Goal: Task Accomplishment & Management: Complete application form

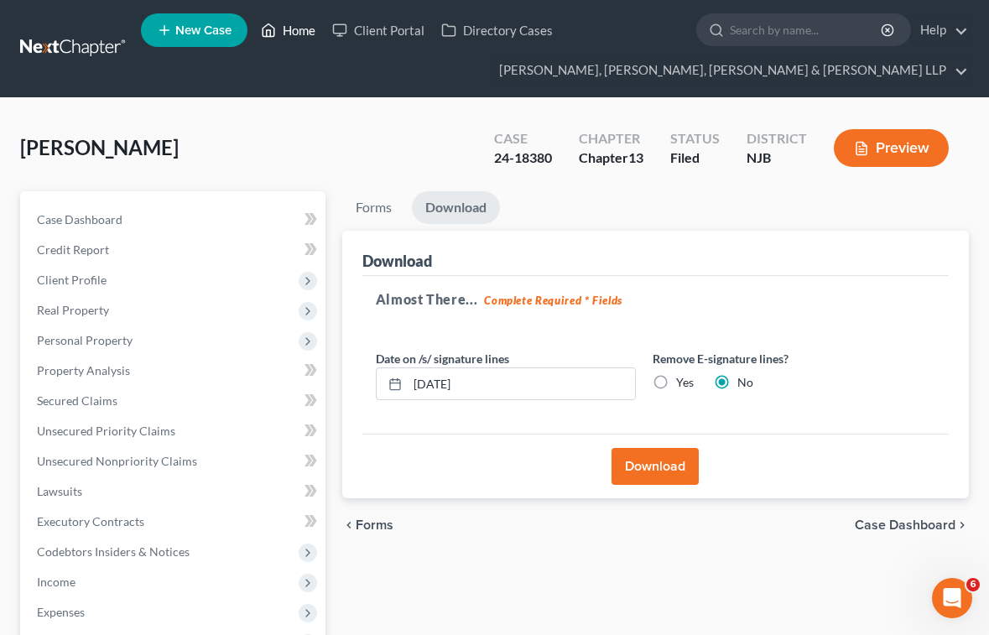
click at [291, 28] on link "Home" at bounding box center [287, 30] width 71 height 30
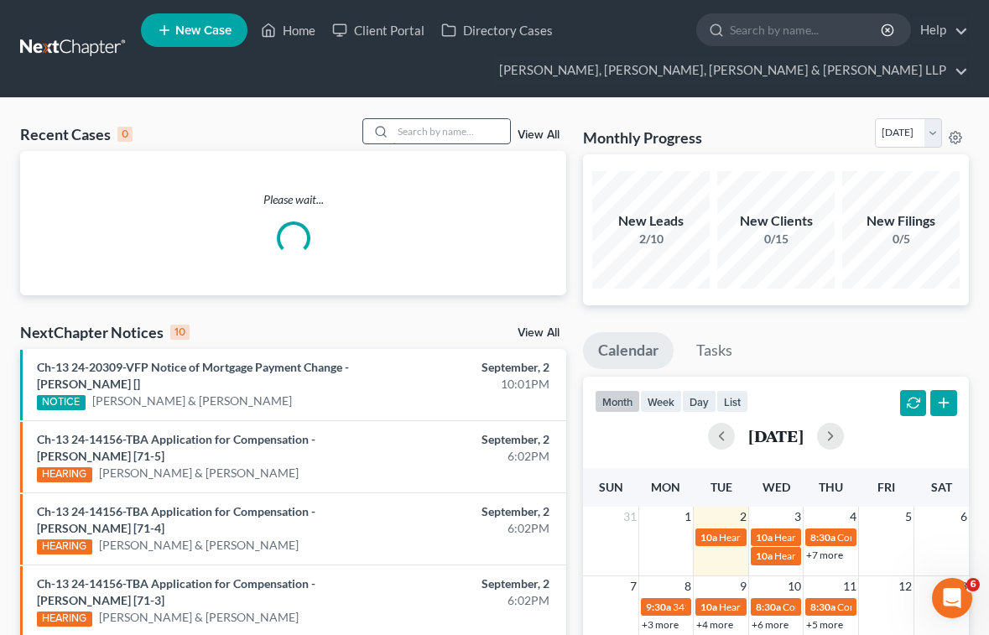
click at [459, 134] on input "search" at bounding box center [450, 131] width 117 height 24
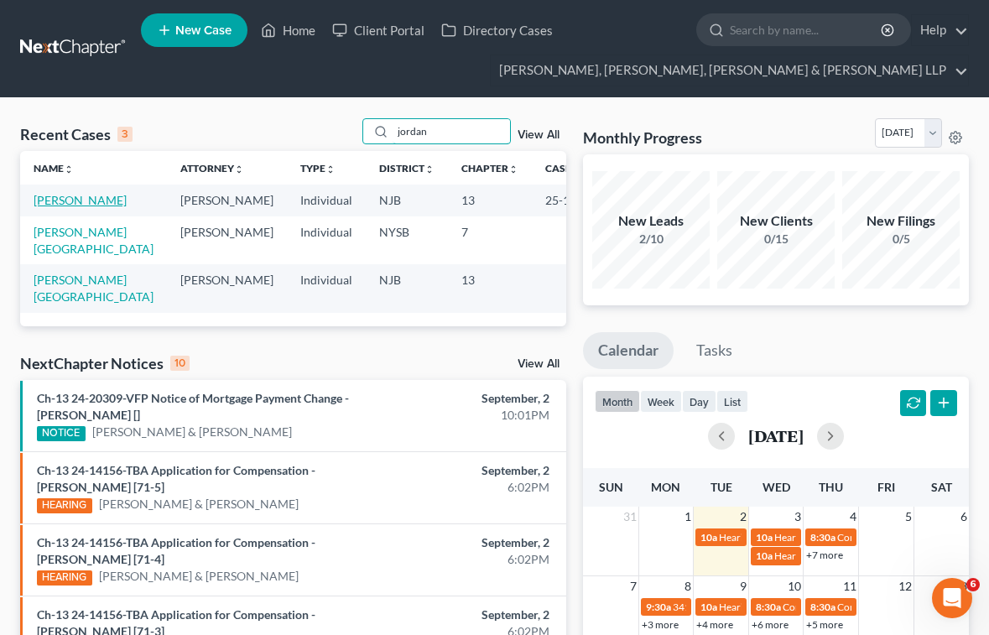
type input "jordan"
click at [80, 200] on link "[PERSON_NAME]" at bounding box center [80, 200] width 93 height 14
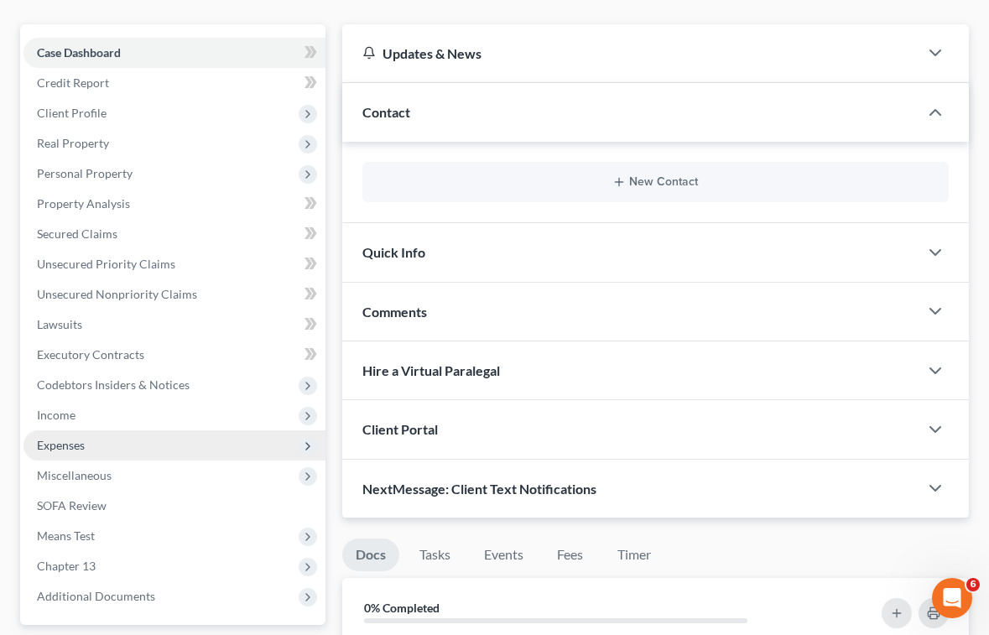
scroll to position [168, 0]
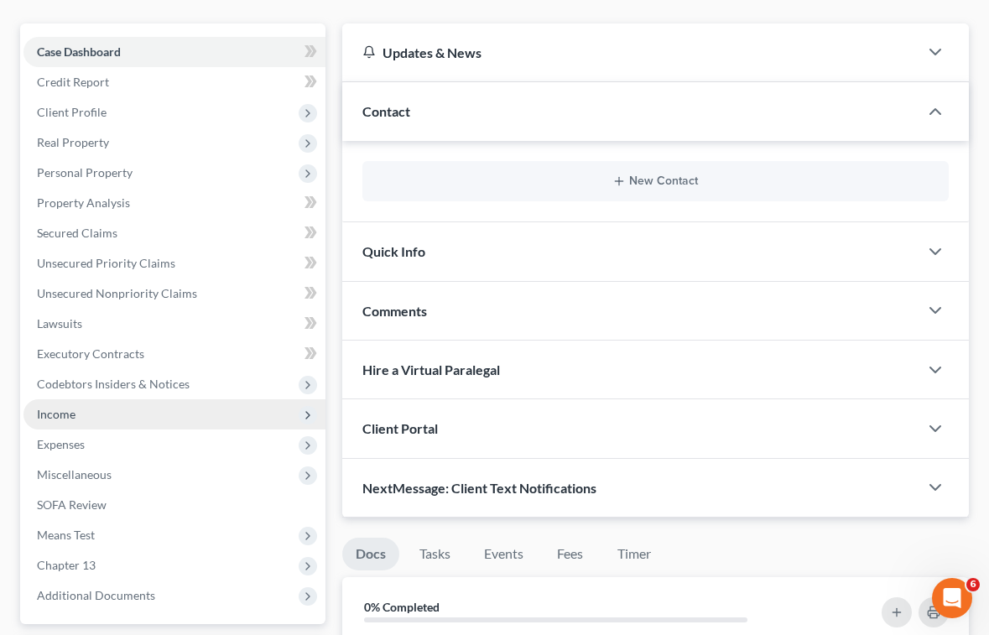
click at [71, 405] on span "Income" at bounding box center [174, 414] width 302 height 30
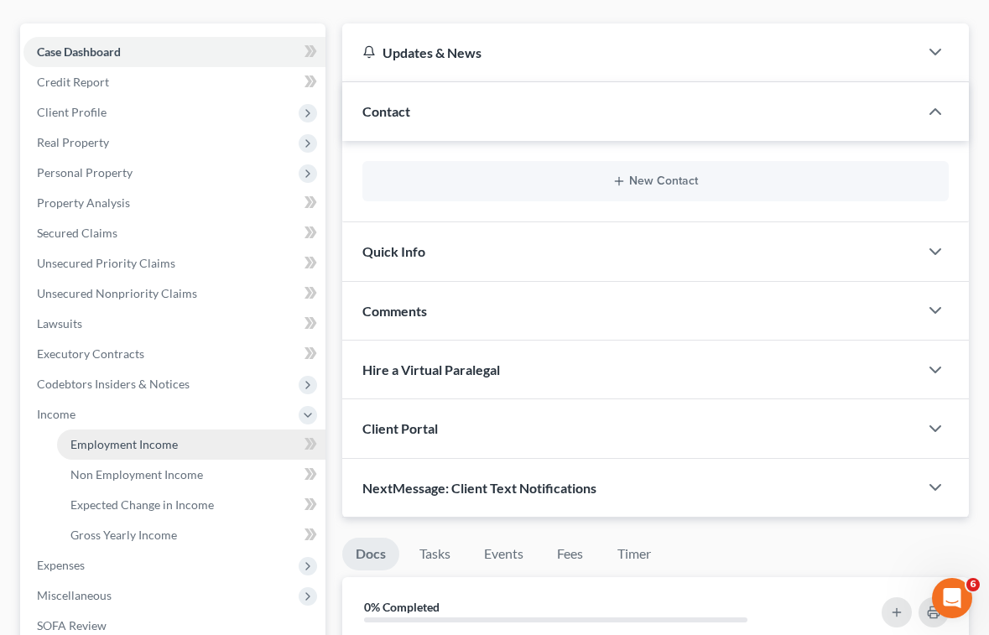
click at [107, 441] on span "Employment Income" at bounding box center [123, 444] width 107 height 14
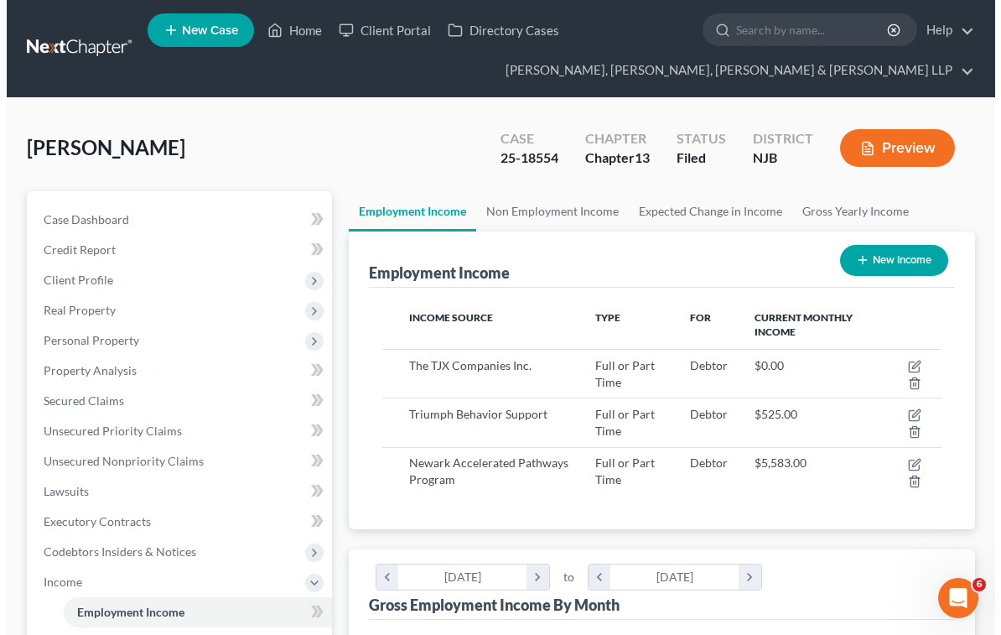
scroll to position [279, 594]
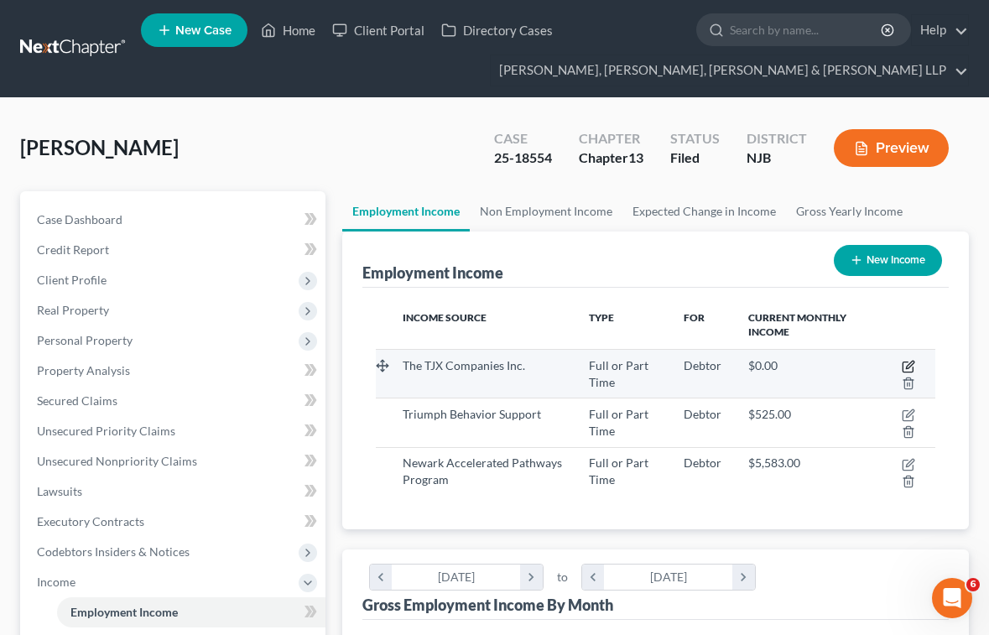
click at [907, 367] on icon "button" at bounding box center [910, 365] width 8 height 8
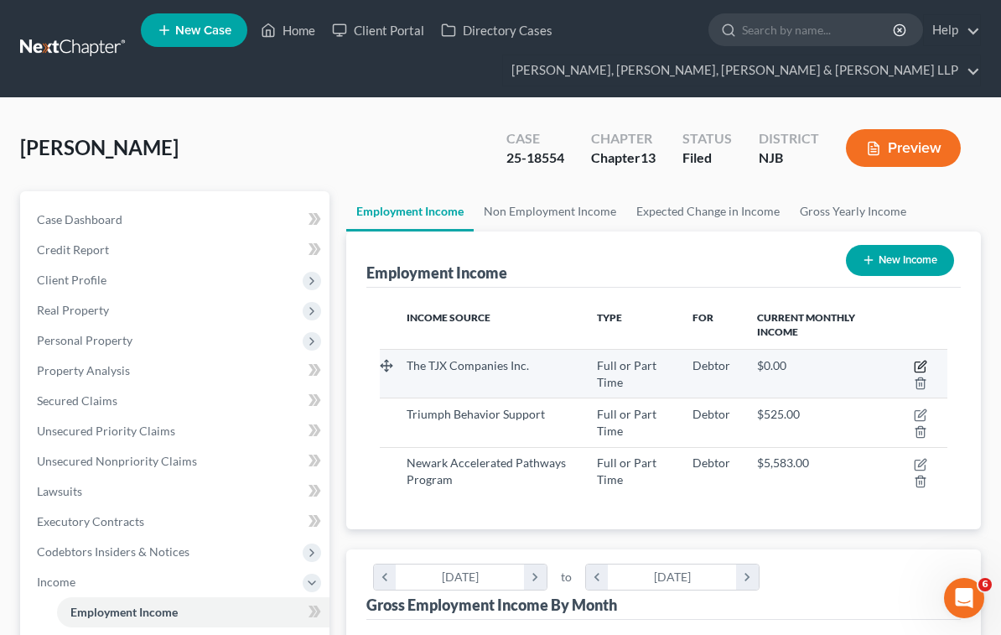
select select "0"
select select "22"
select select "0"
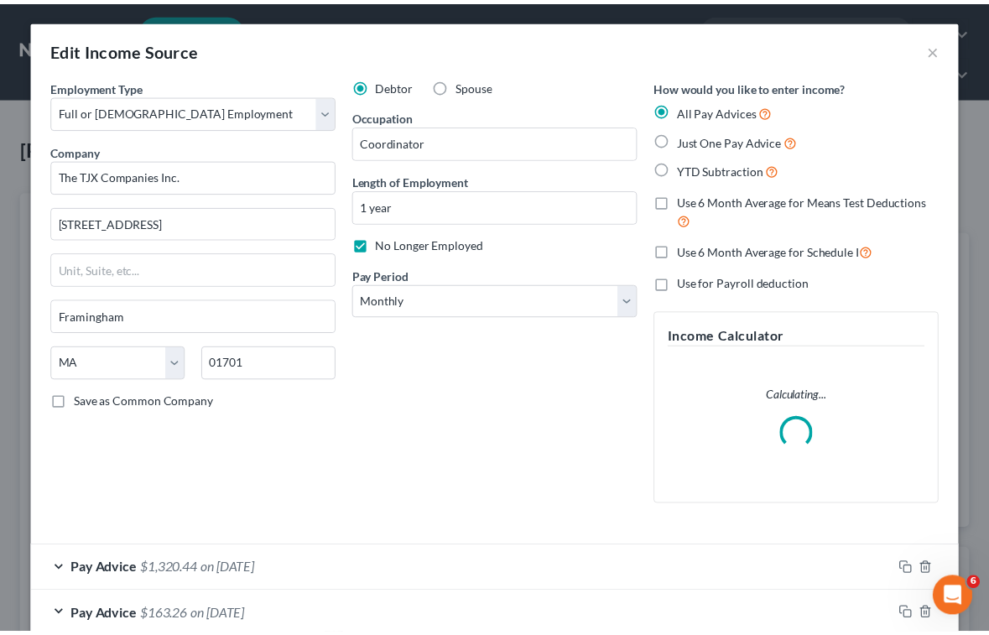
scroll to position [278, 0]
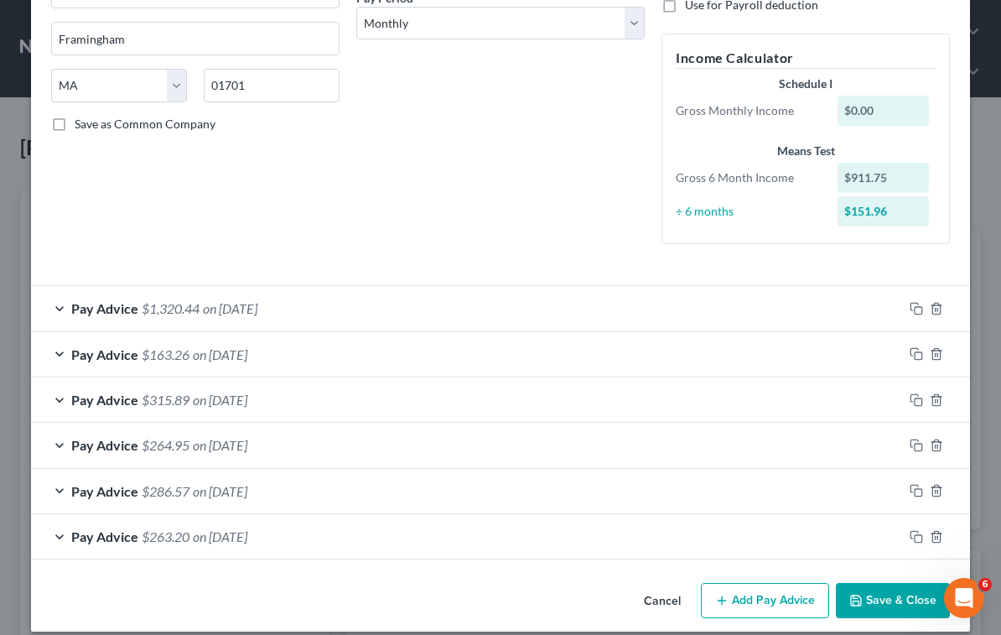
click at [562, 169] on div "Debtor Spouse Occupation Coordinator Length of Employment 1 year No Longer Empl…" at bounding box center [500, 29] width 305 height 458
click at [657, 605] on button "Cancel" at bounding box center [663, 601] width 64 height 34
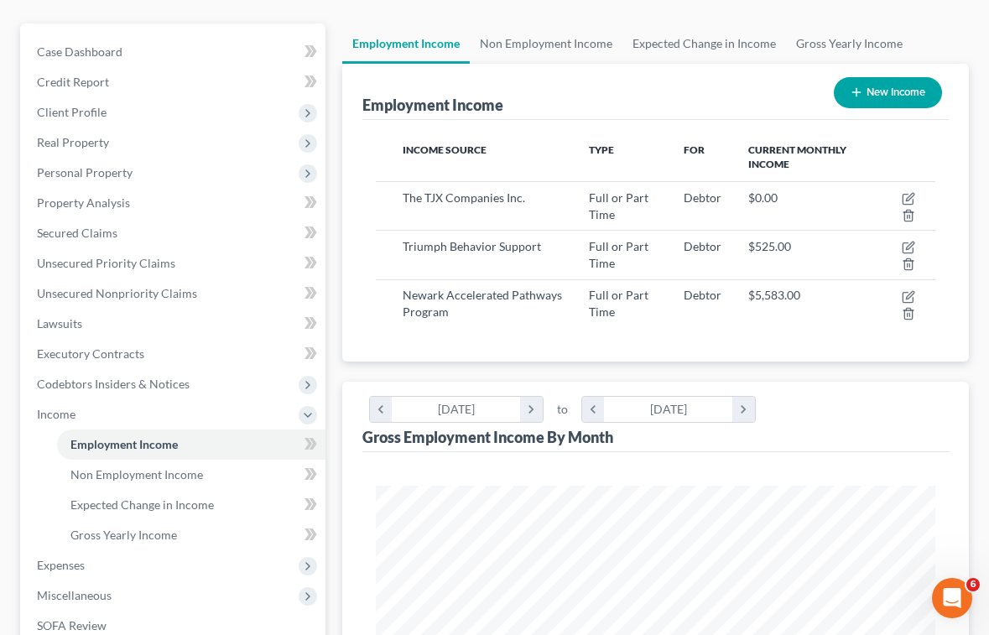
scroll to position [419, 0]
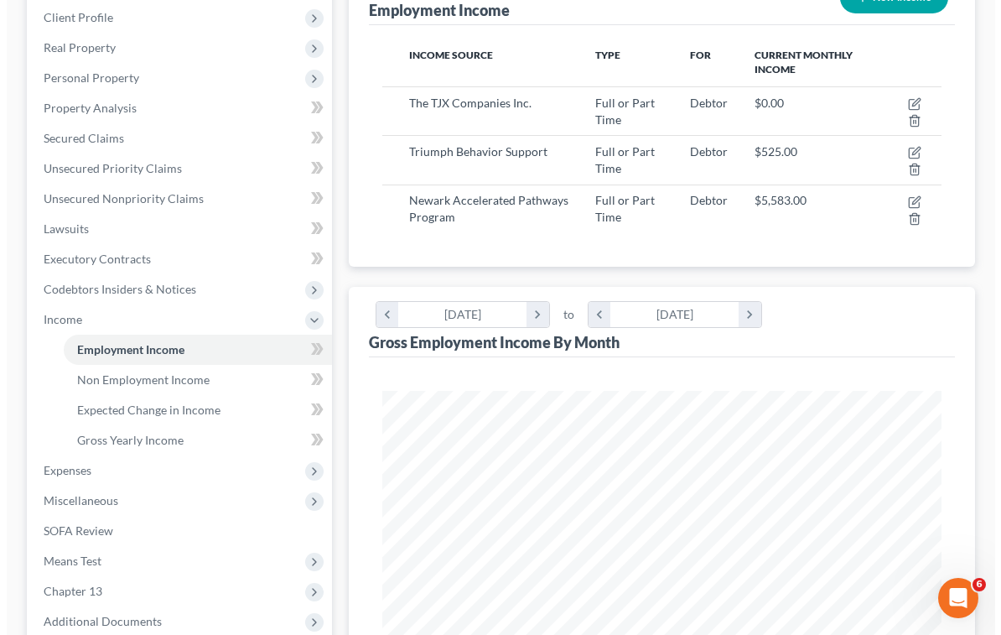
scroll to position [252, 0]
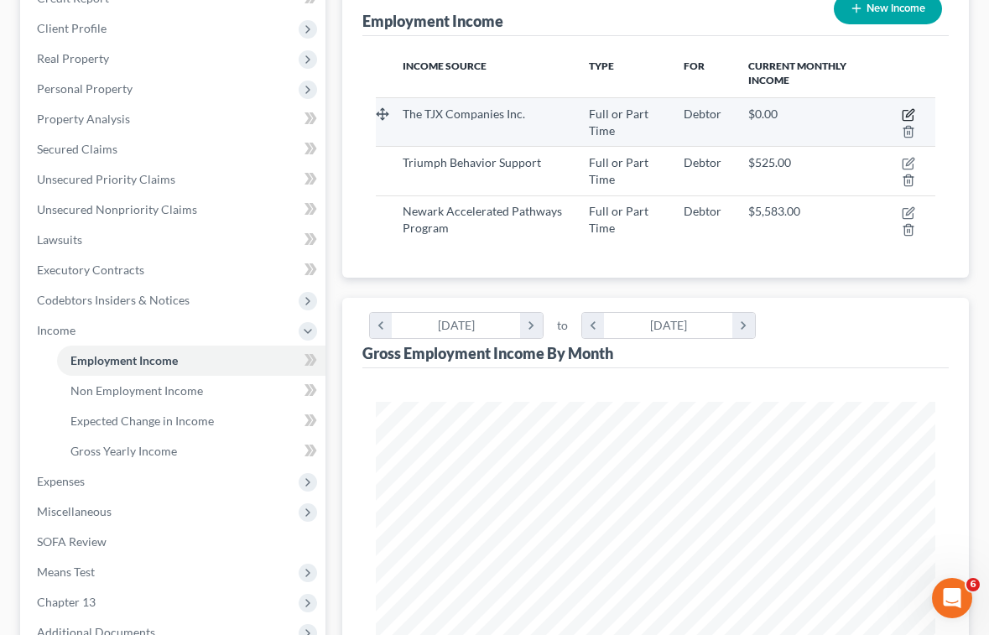
click at [909, 115] on icon "button" at bounding box center [907, 114] width 13 height 13
select select "0"
select select "22"
select select "0"
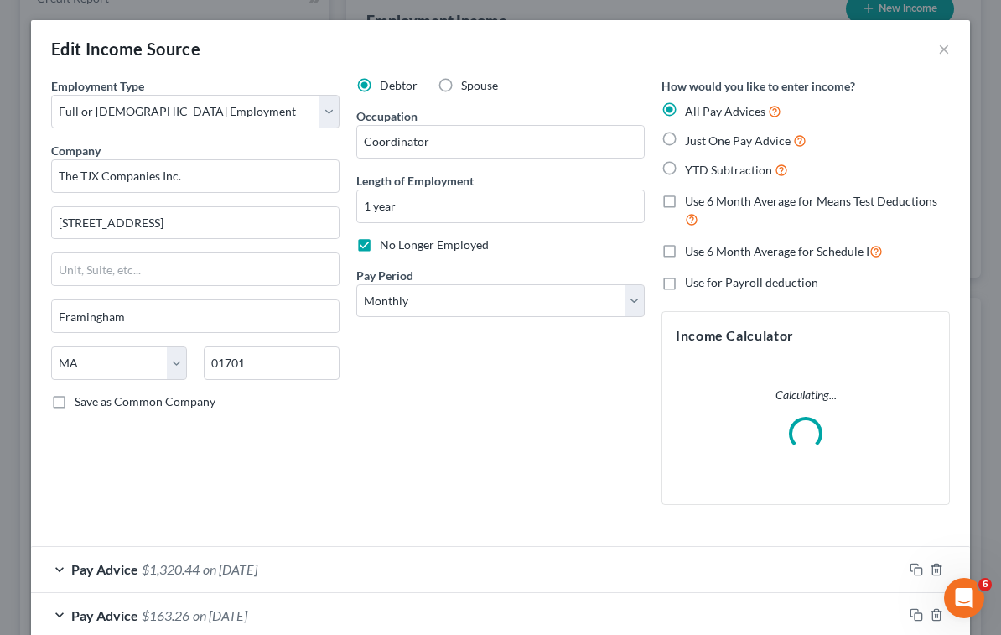
scroll to position [283, 602]
click at [380, 244] on label "No Longer Employed" at bounding box center [434, 244] width 109 height 17
click at [387, 244] on input "No Longer Employed" at bounding box center [392, 241] width 11 height 11
checkbox input "false"
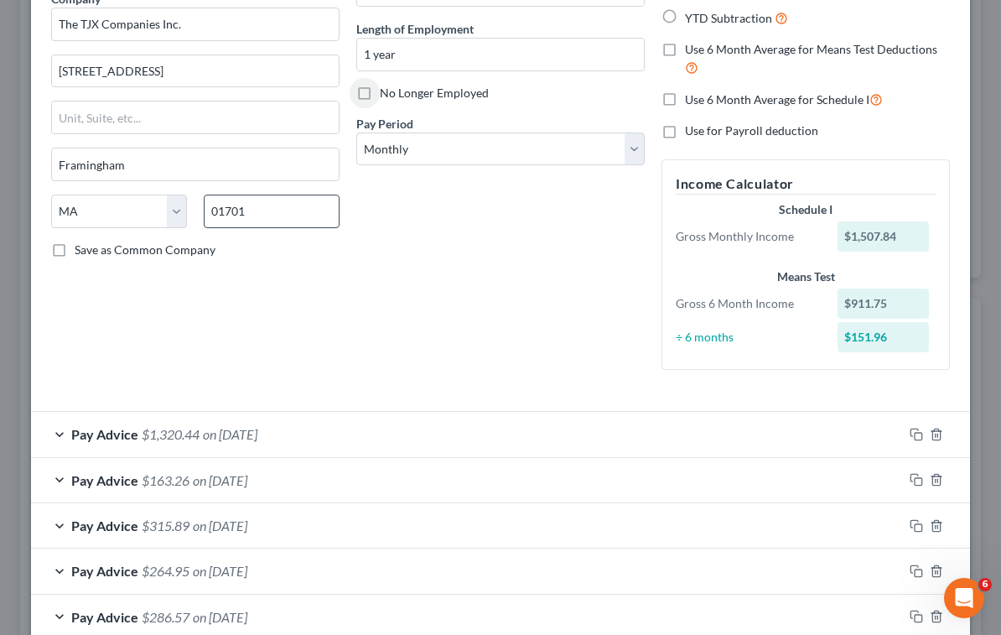
scroll to position [26, 0]
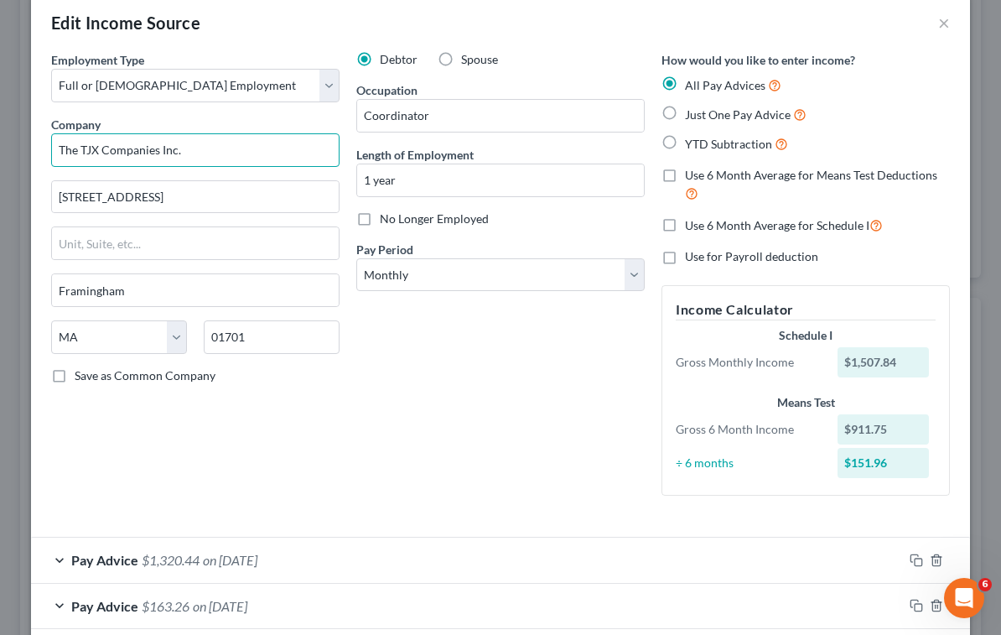
drag, startPoint x: 183, startPoint y: 149, endPoint x: 42, endPoint y: 154, distance: 141.0
click at [43, 154] on div "Employment Type * Select Full or [DEMOGRAPHIC_DATA] Employment Self Employment …" at bounding box center [195, 280] width 305 height 458
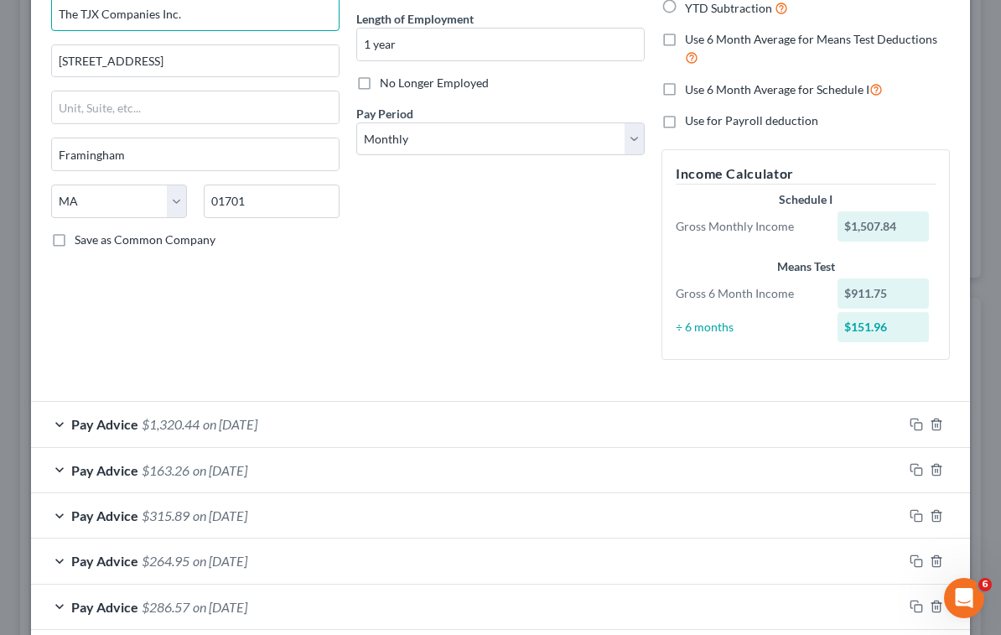
scroll to position [294, 0]
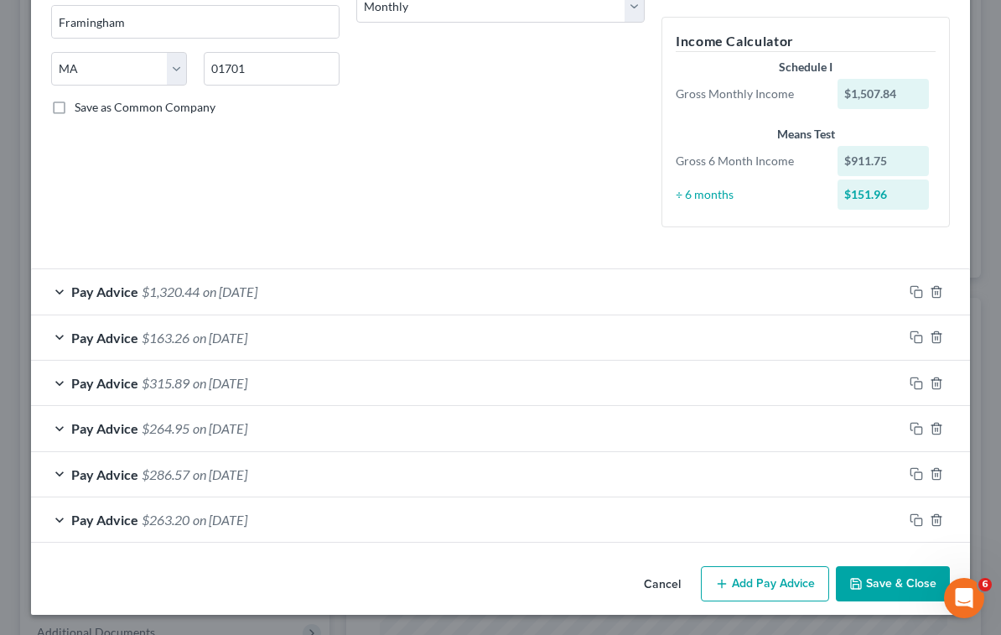
click at [508, 154] on div "Debtor Spouse Occupation Coordinator Length of Employment 1 year No Longer Empl…" at bounding box center [500, 12] width 305 height 458
click at [477, 155] on div "Debtor Spouse Occupation Coordinator Length of Employment 1 year No Longer Empl…" at bounding box center [500, 12] width 305 height 458
click at [230, 551] on div "Employment Type * Select Full or [DEMOGRAPHIC_DATA] Employment Self Employment …" at bounding box center [500, 171] width 939 height 777
click at [501, 156] on div "Debtor Spouse Occupation Coordinator Length of Employment 1 year No Longer Empl…" at bounding box center [500, 12] width 305 height 458
click at [657, 585] on button "Cancel" at bounding box center [663, 585] width 64 height 34
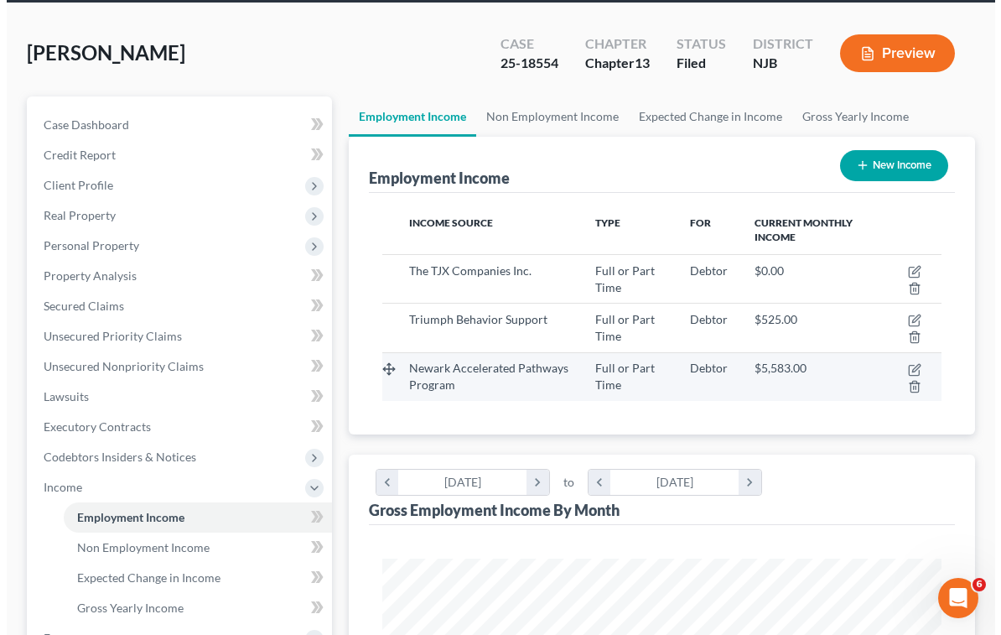
scroll to position [84, 0]
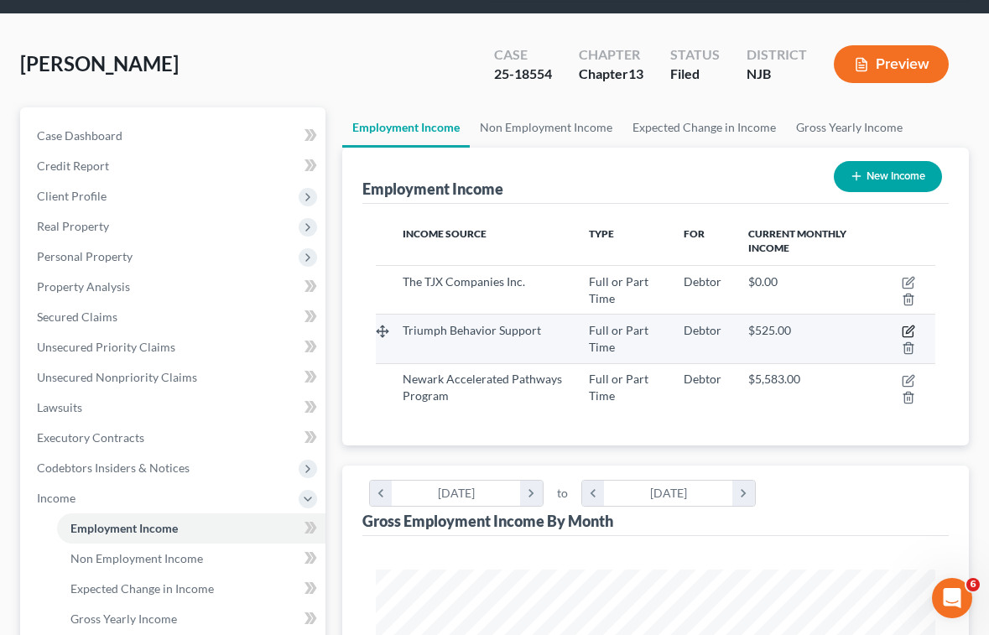
click at [907, 330] on icon "button" at bounding box center [910, 330] width 8 height 8
select select "0"
select select "35"
select select "0"
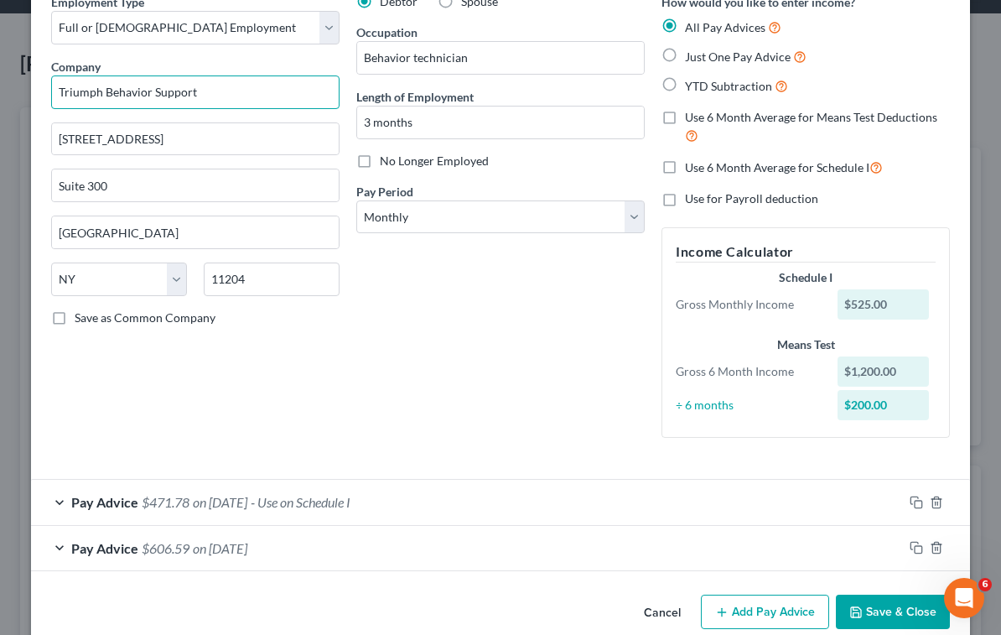
drag, startPoint x: 210, startPoint y: 91, endPoint x: 42, endPoint y: 87, distance: 168.6
click at [43, 87] on div "Employment Type * Select Full or [DEMOGRAPHIC_DATA] Employment Self Employment …" at bounding box center [195, 222] width 305 height 458
click at [645, 611] on button "Cancel" at bounding box center [663, 613] width 64 height 34
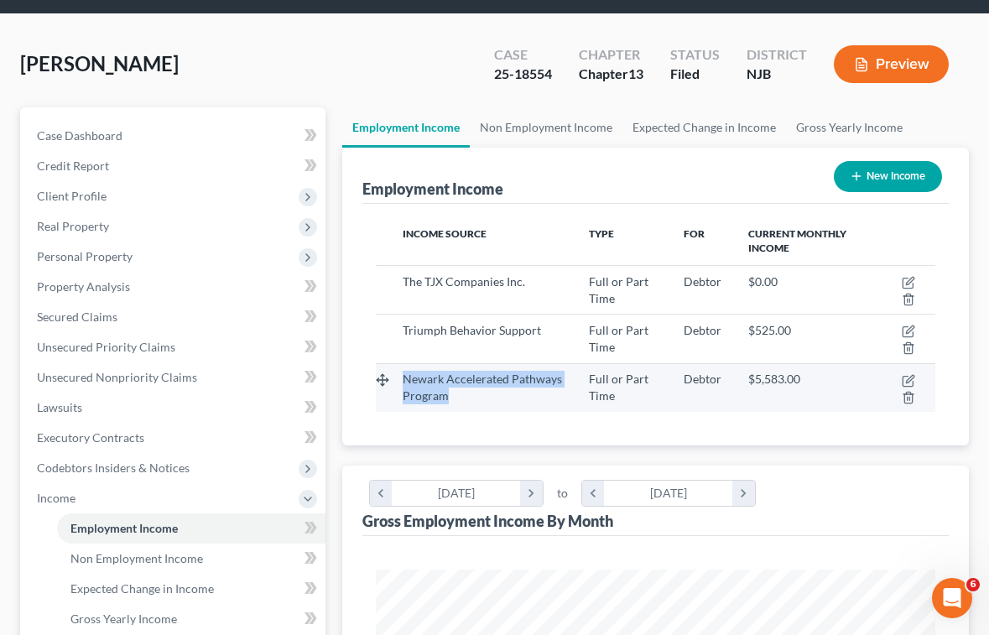
drag, startPoint x: 448, startPoint y: 397, endPoint x: 402, endPoint y: 382, distance: 48.8
click at [403, 382] on div "Newark Accelerated Pathways Program" at bounding box center [483, 388] width 160 height 34
copy span "Newark Accelerated Pathways Program"
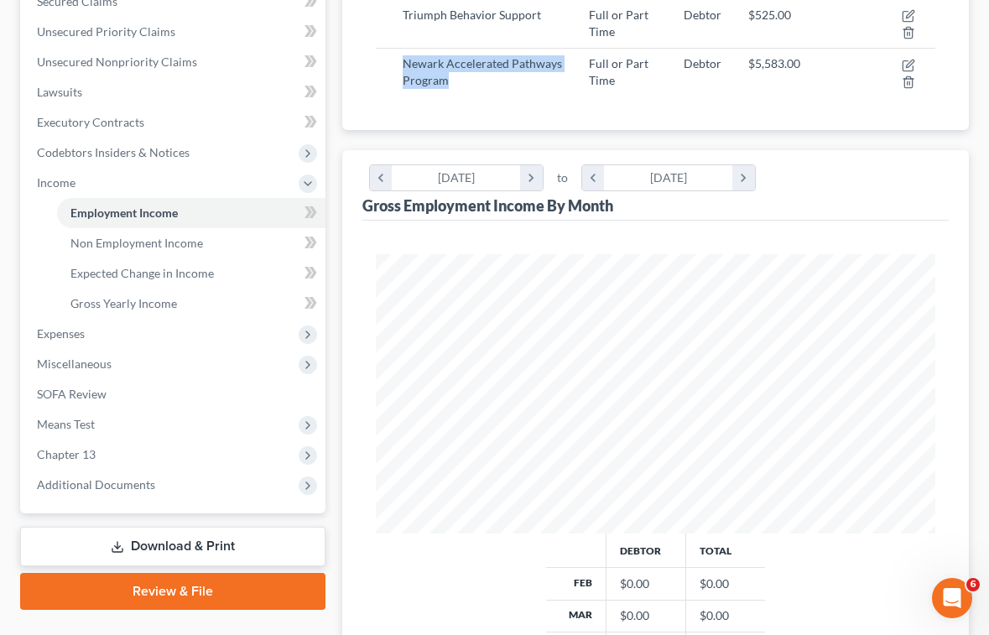
scroll to position [503, 0]
